Goal: Information Seeking & Learning: Learn about a topic

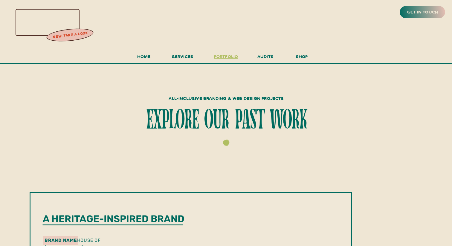
click at [221, 57] on h3 "portfolio" at bounding box center [226, 58] width 28 height 11
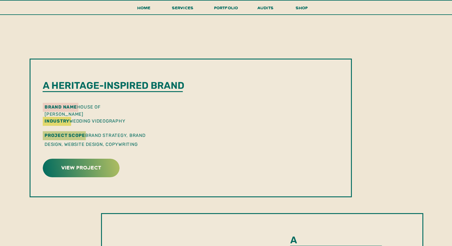
scroll to position [134, 0]
click at [100, 165] on h3 "view project" at bounding box center [81, 166] width 75 height 9
click at [77, 170] on h3 "view project" at bounding box center [81, 166] width 75 height 9
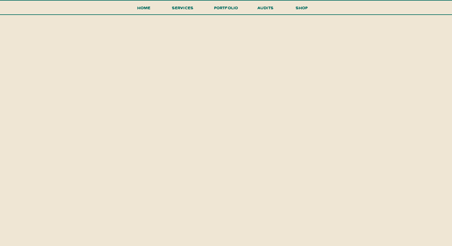
scroll to position [1082, 0]
click at [77, 170] on div "get in touch new! take a look Home shop services portfolio audits menu all incl…" at bounding box center [226, 110] width 452 height 2384
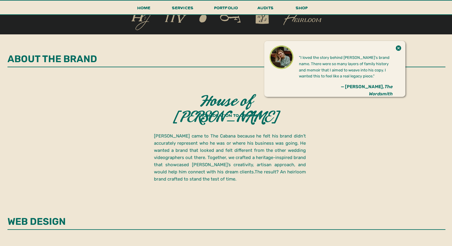
scroll to position [806, 0]
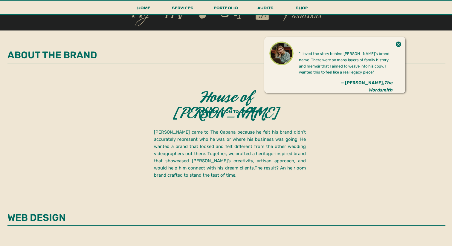
click at [172, 179] on p "JJ came to The Cabana because he felt his brand didn’t accurately represent who…" at bounding box center [230, 154] width 152 height 53
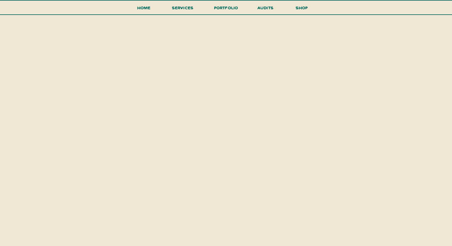
scroll to position [1026, 0]
click at [172, 179] on div "get in touch new! take a look Home shop services portfolio audits menu all incl…" at bounding box center [226, 166] width 452 height 2384
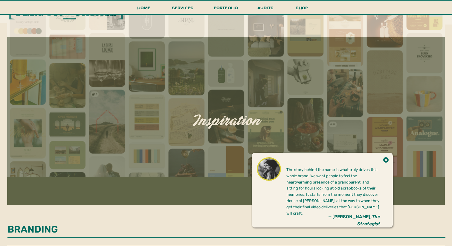
scroll to position [0, 0]
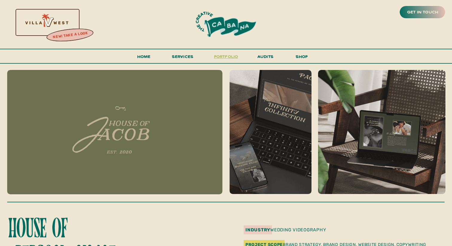
click at [221, 59] on h3 "portfolio" at bounding box center [226, 58] width 28 height 11
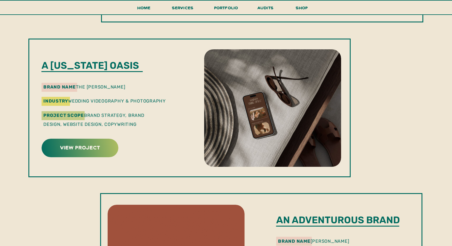
scroll to position [463, 0]
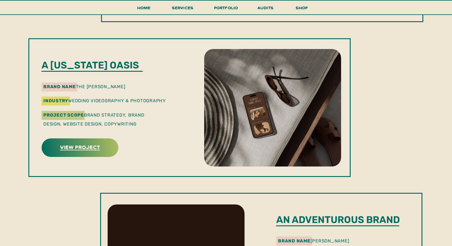
click at [103, 147] on h3 "view project" at bounding box center [79, 146] width 75 height 9
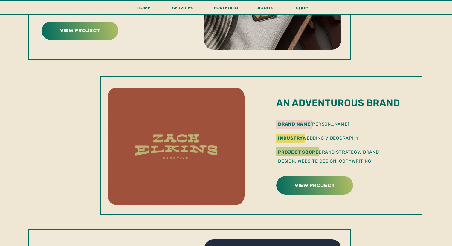
scroll to position [580, 0]
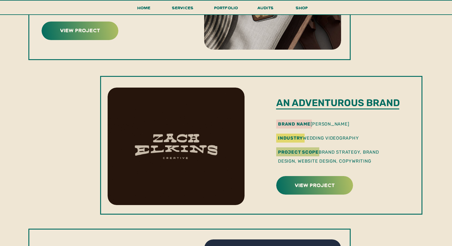
click at [319, 107] on p "An adventurous brand" at bounding box center [341, 103] width 130 height 12
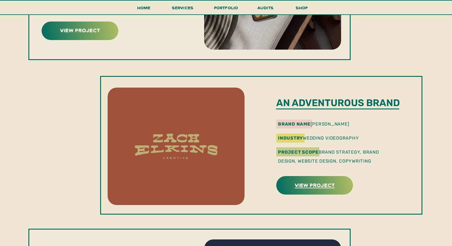
click at [313, 184] on h3 "view project" at bounding box center [314, 184] width 75 height 9
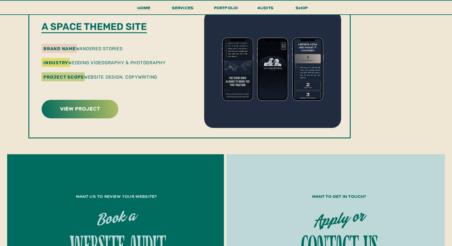
scroll to position [806, 0]
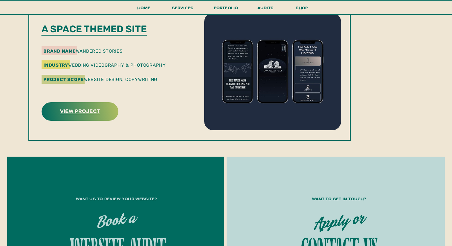
click at [99, 111] on h3 "view project" at bounding box center [79, 110] width 53 height 9
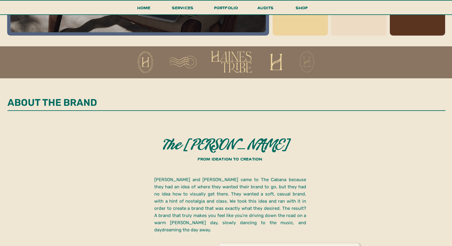
scroll to position [759, 0]
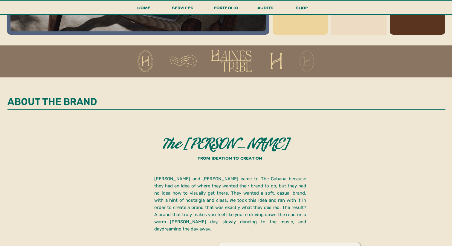
click at [245, 110] on line at bounding box center [226, 110] width 438 height 0
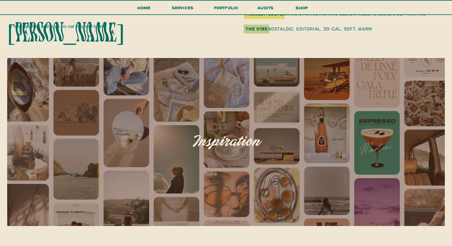
scroll to position [214, 0]
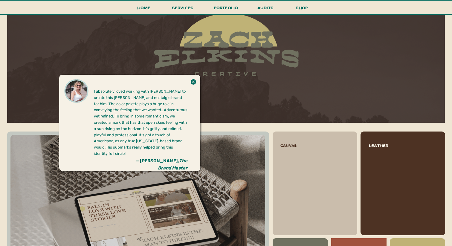
scroll to position [509, 0]
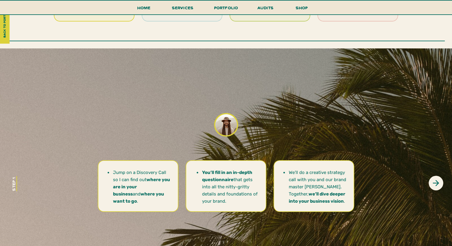
scroll to position [1307, 0]
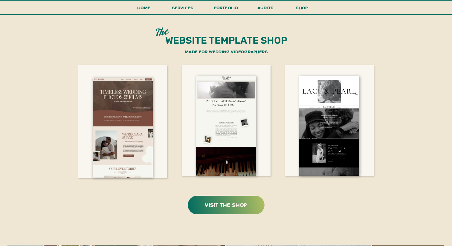
scroll to position [1131, 0]
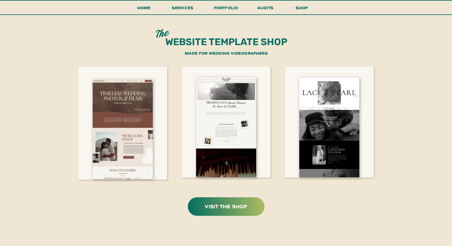
click at [224, 213] on div at bounding box center [226, 206] width 77 height 19
click at [224, 206] on h3 "visit the shop" at bounding box center [226, 205] width 75 height 9
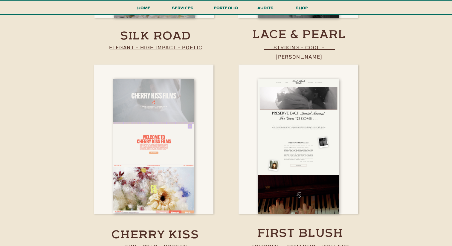
scroll to position [1003, 0]
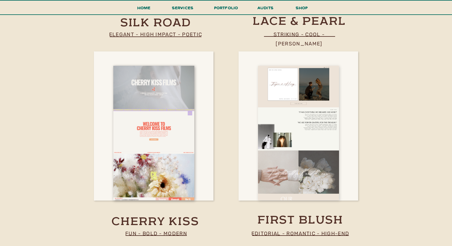
click at [280, 162] on div at bounding box center [298, 133] width 81 height 134
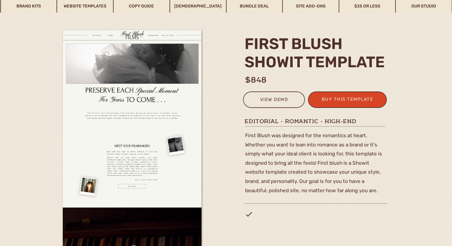
scroll to position [58, 0]
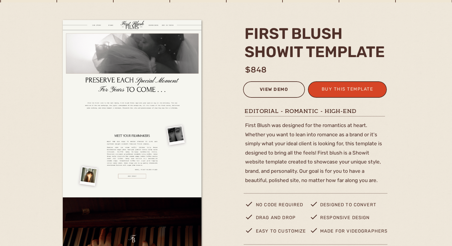
click at [281, 94] on div "view demo" at bounding box center [274, 90] width 54 height 10
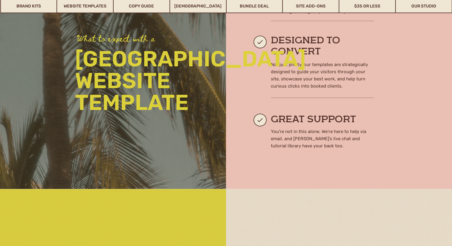
scroll to position [590, 0]
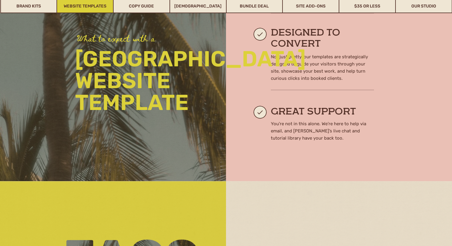
click at [72, 9] on link "Website Templates" at bounding box center [85, 6] width 56 height 14
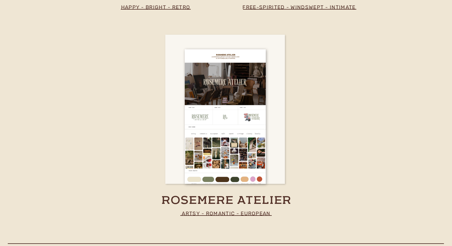
scroll to position [1448, 0]
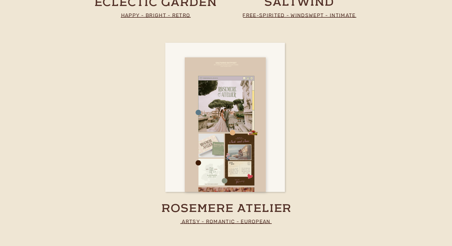
click at [193, 147] on div at bounding box center [225, 124] width 81 height 134
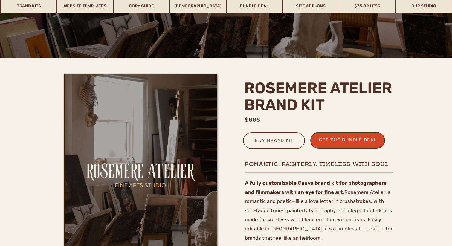
scroll to position [116, 0]
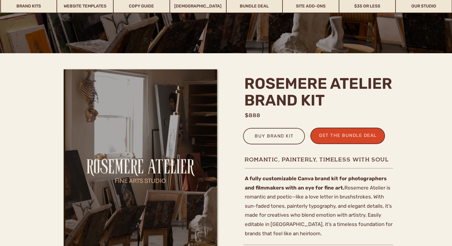
click at [192, 195] on div at bounding box center [140, 184] width 153 height 231
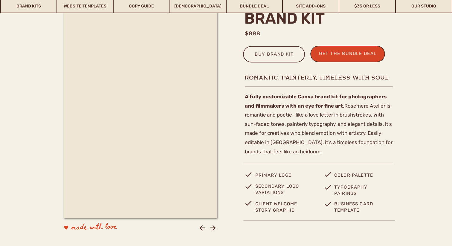
scroll to position [198, 0]
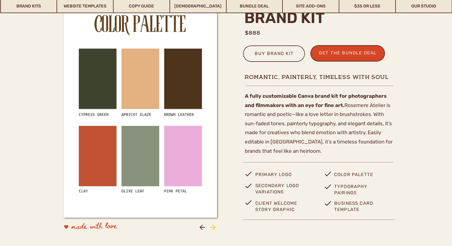
click at [212, 228] on icon at bounding box center [213, 227] width 8 height 8
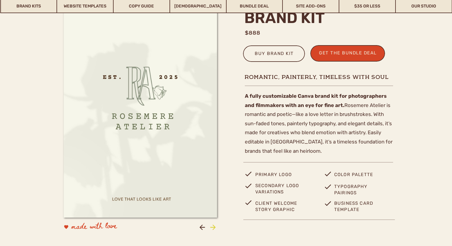
click at [212, 228] on icon at bounding box center [213, 227] width 8 height 8
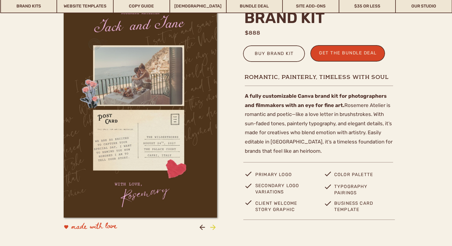
click at [212, 228] on icon at bounding box center [213, 227] width 8 height 8
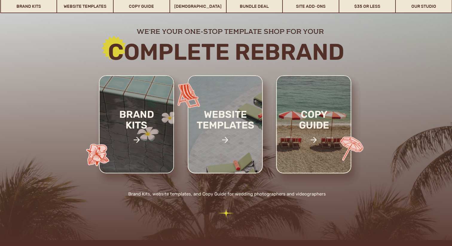
scroll to position [68, 0]
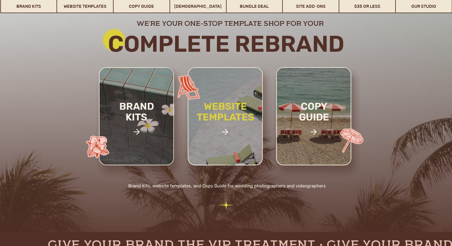
click at [220, 116] on h2 "website templates" at bounding box center [225, 118] width 78 height 34
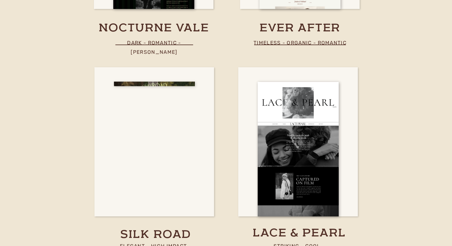
scroll to position [1964, 0]
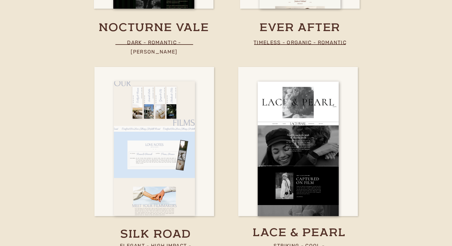
click at [144, 134] on div at bounding box center [154, 148] width 81 height 134
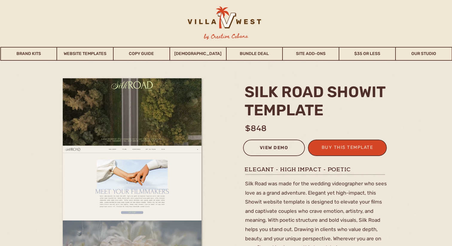
click at [268, 146] on div "view demo" at bounding box center [274, 149] width 54 height 10
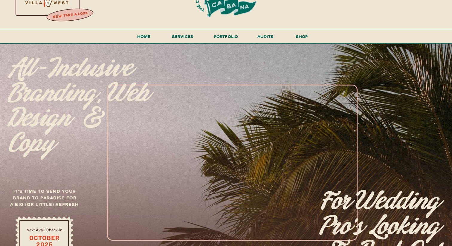
scroll to position [22, 0]
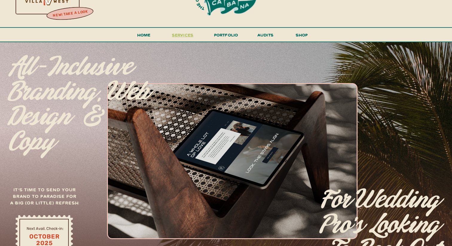
click at [188, 35] on span "services" at bounding box center [183, 35] width 22 height 6
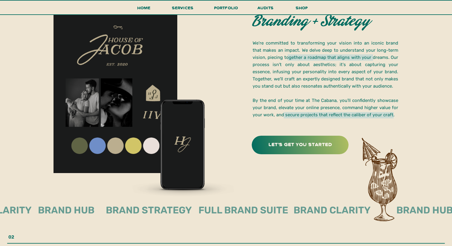
scroll to position [829, 0]
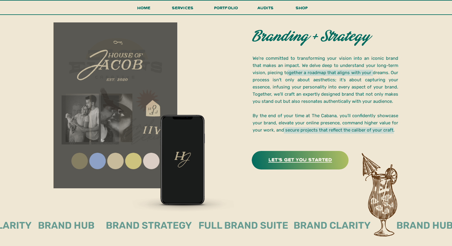
click at [300, 158] on h3 "let's get you started" at bounding box center [299, 158] width 83 height 7
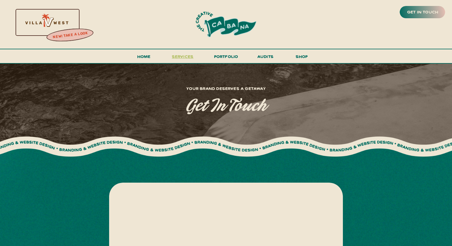
click at [187, 58] on span "services" at bounding box center [183, 56] width 22 height 6
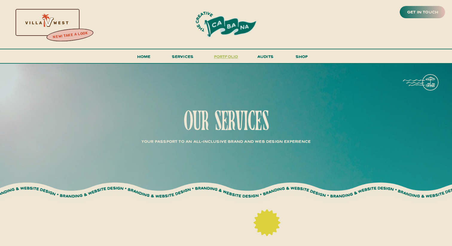
click at [230, 55] on h3 "portfolio" at bounding box center [226, 58] width 28 height 11
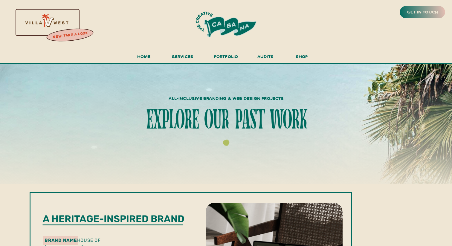
click at [231, 29] on div at bounding box center [225, 24] width 105 height 29
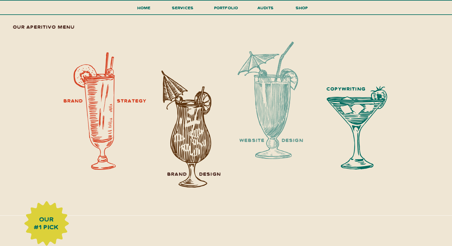
scroll to position [711, 0]
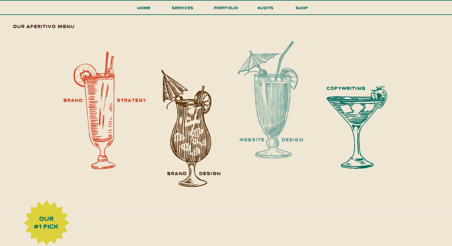
click at [191, 121] on div at bounding box center [186, 128] width 59 height 117
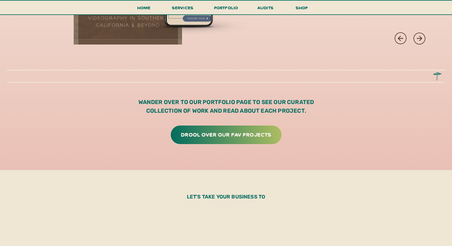
scroll to position [1743, 0]
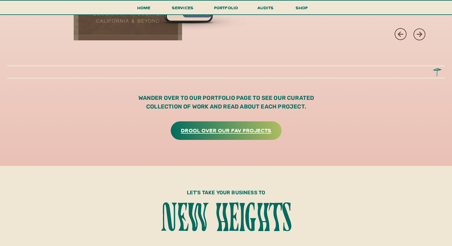
click at [191, 134] on h3 "drool over our fav projects" at bounding box center [226, 129] width 99 height 9
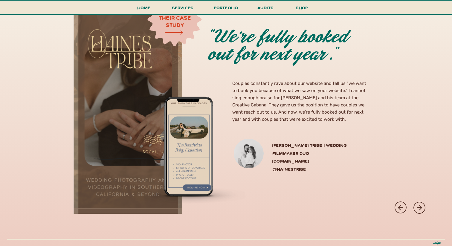
scroll to position [1534, 0]
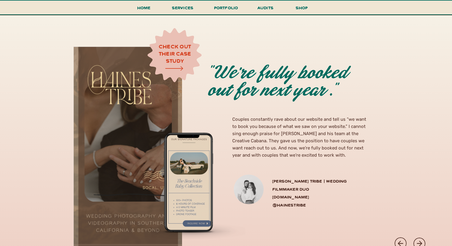
drag, startPoint x: 315, startPoint y: 189, endPoint x: 272, endPoint y: 191, distance: 42.5
click at [272, 190] on h3 "Haines Tribe | WEDDING filmmaker duo hainestribe.com @hainestribe" at bounding box center [320, 190] width 97 height 27
copy h3 "hainestribe.com"
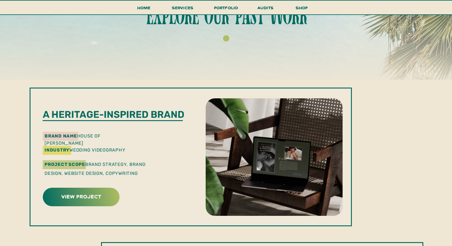
scroll to position [99, 0]
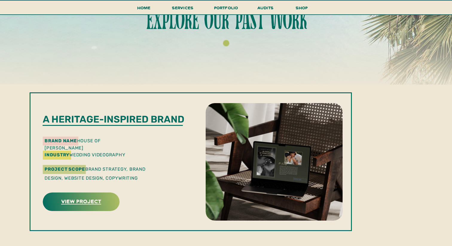
click at [89, 200] on h3 "view project" at bounding box center [81, 200] width 75 height 9
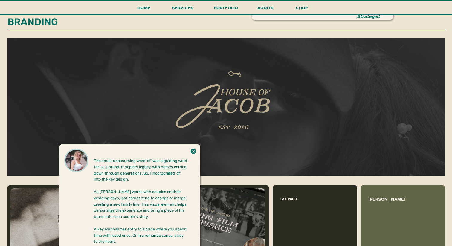
scroll to position [456, 0]
